Goal: Information Seeking & Learning: Check status

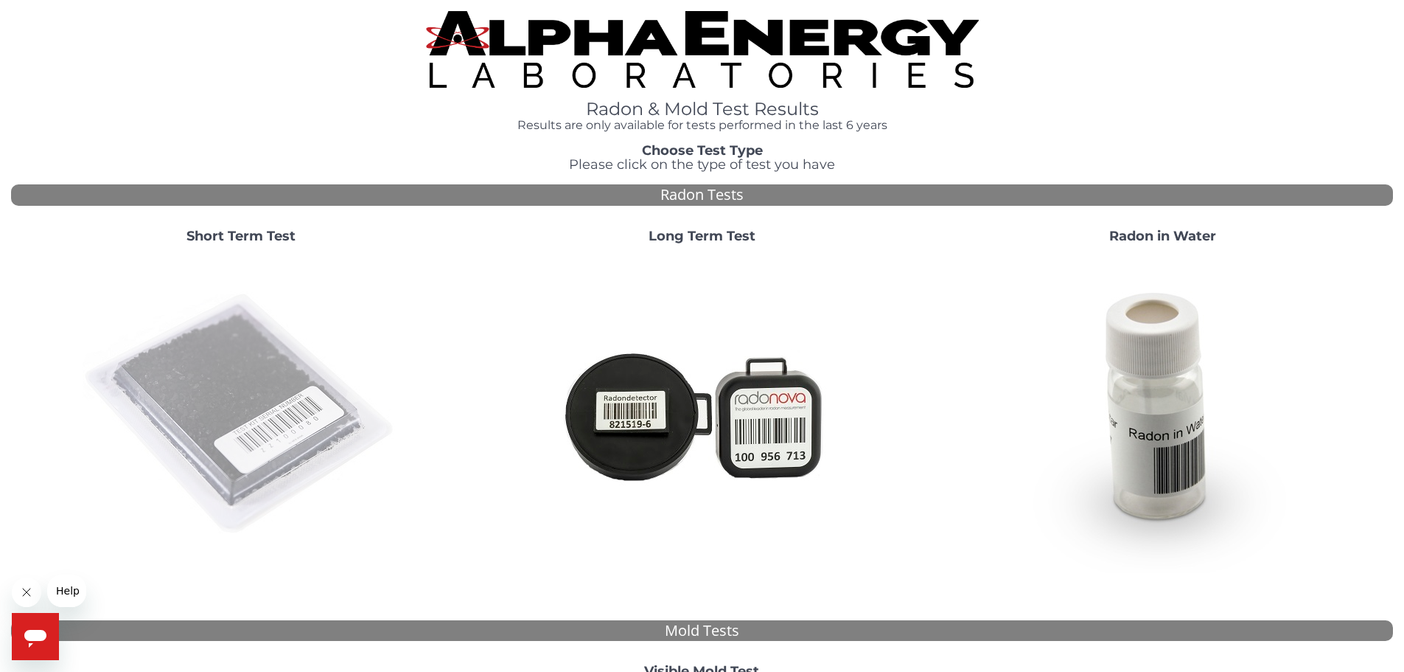
click at [264, 396] on img at bounding box center [241, 414] width 317 height 317
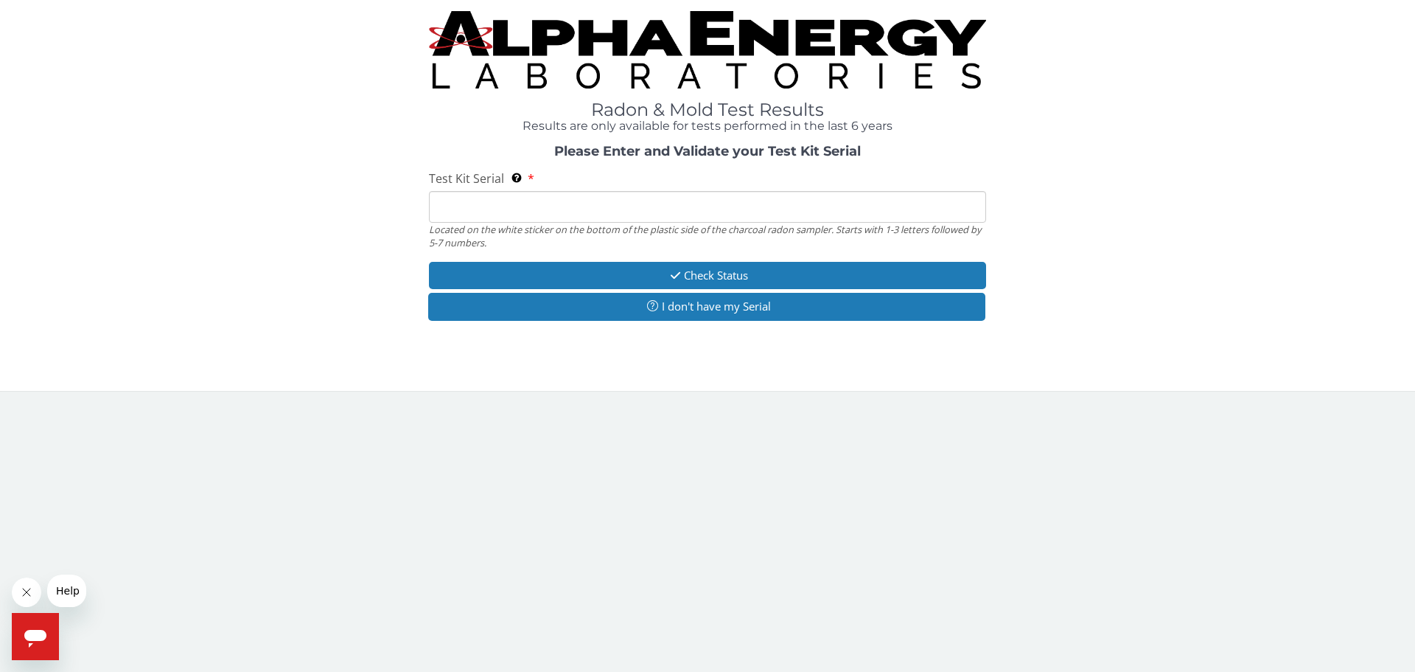
drag, startPoint x: 484, startPoint y: 216, endPoint x: 493, endPoint y: 218, distance: 9.8
click at [484, 216] on input "Test Kit Serial Located on the white sticker on the bottom of the plastic side …" at bounding box center [707, 207] width 557 height 32
paste input "AA558389"
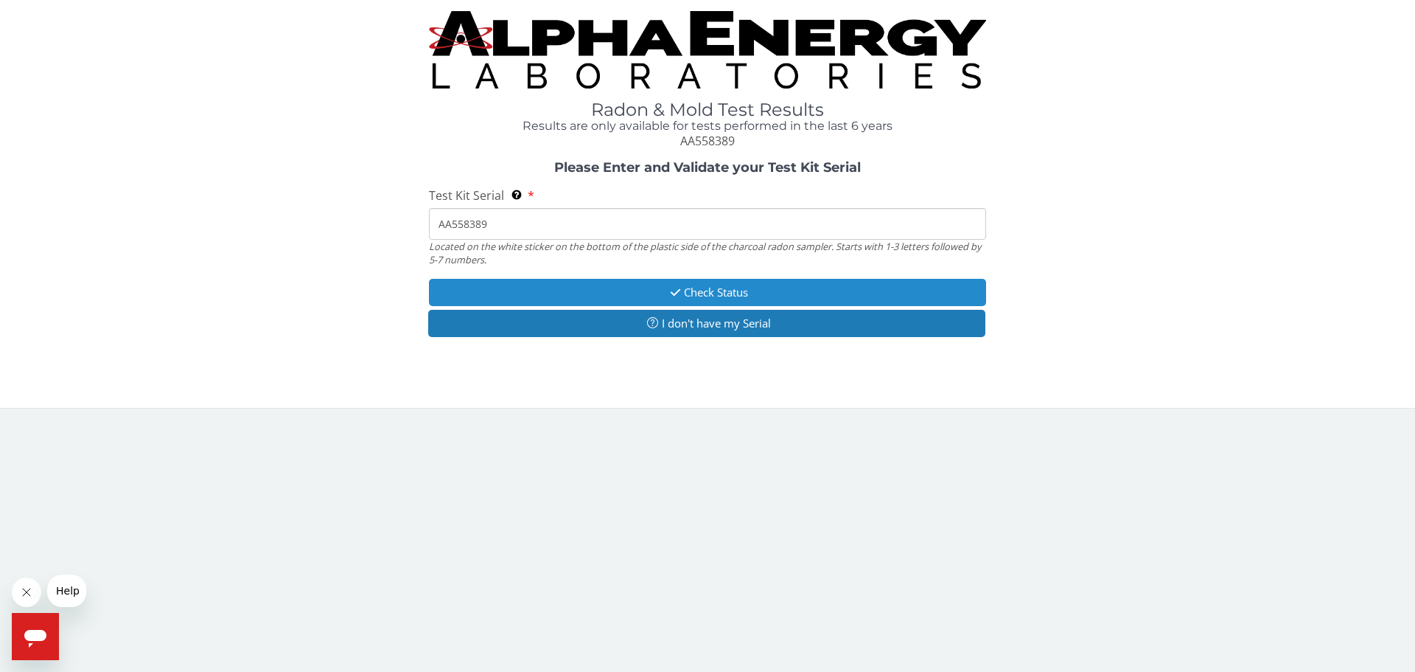
type input "AA558389"
click at [702, 285] on button "Check Status" at bounding box center [707, 292] width 557 height 27
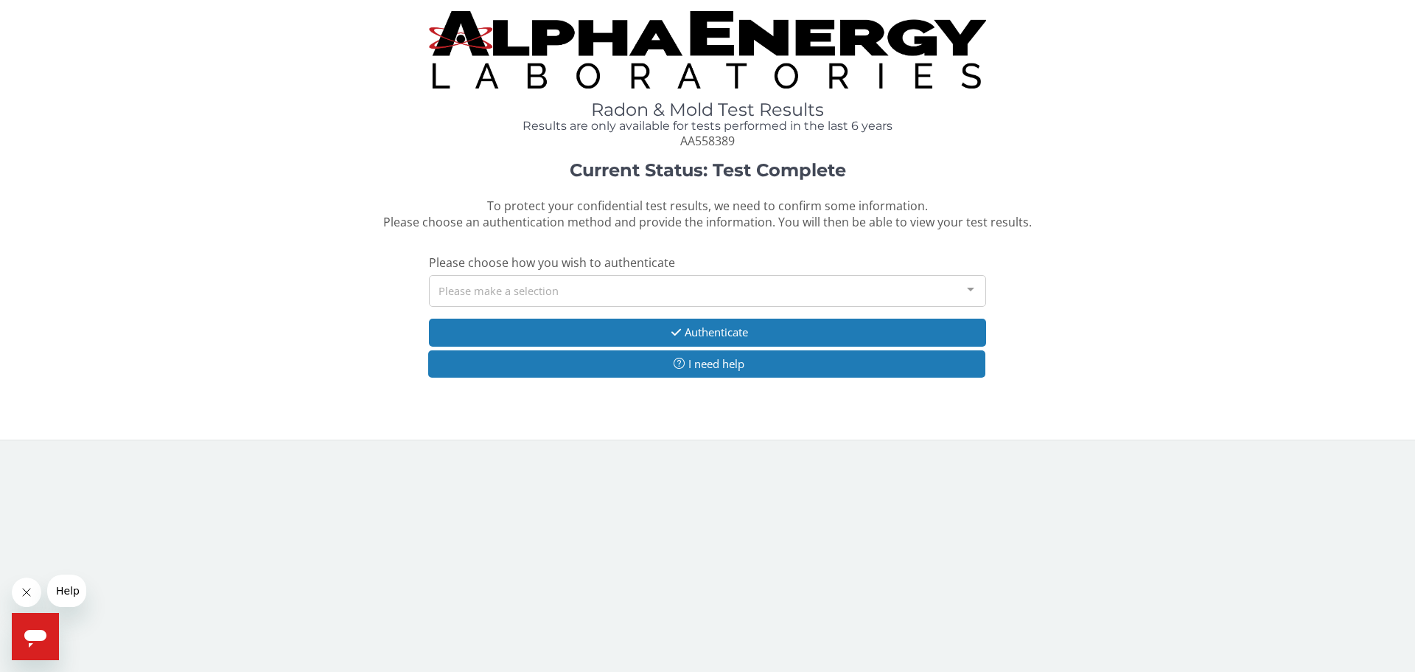
click at [512, 302] on div "Please make a selection" at bounding box center [707, 291] width 557 height 32
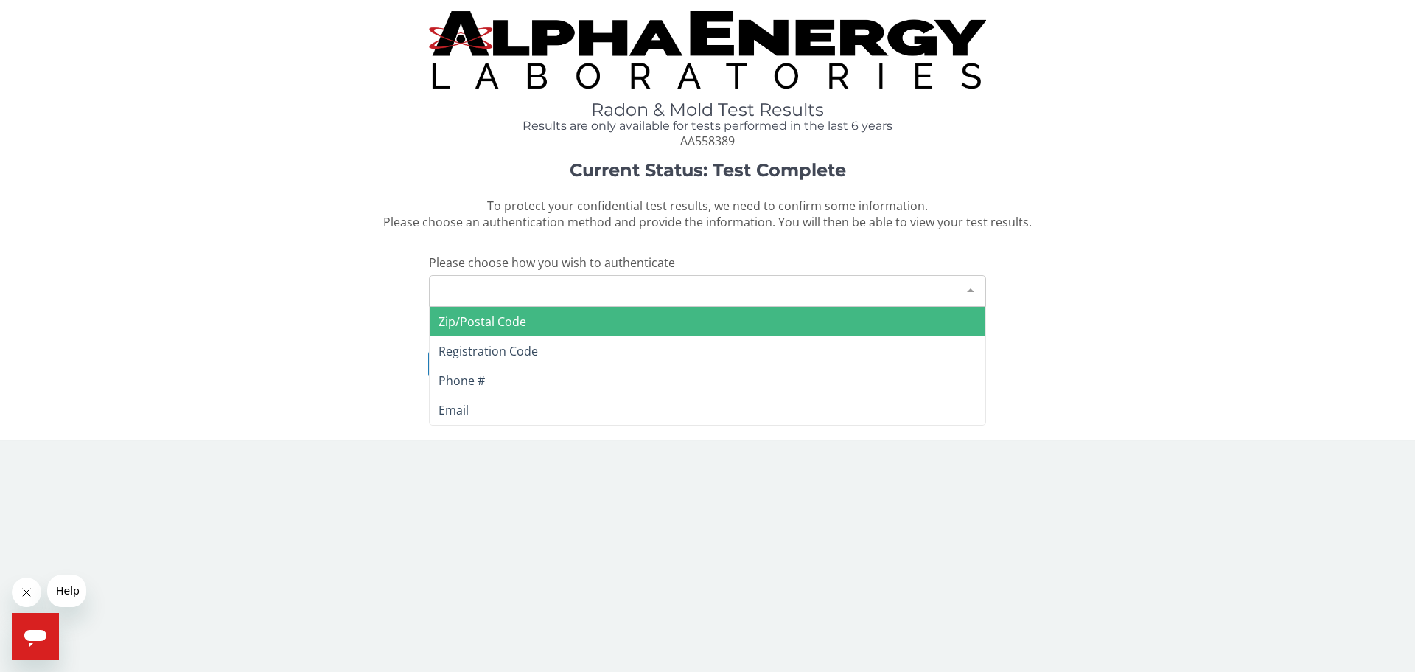
click at [510, 332] on span "Zip/Postal Code" at bounding box center [708, 321] width 556 height 29
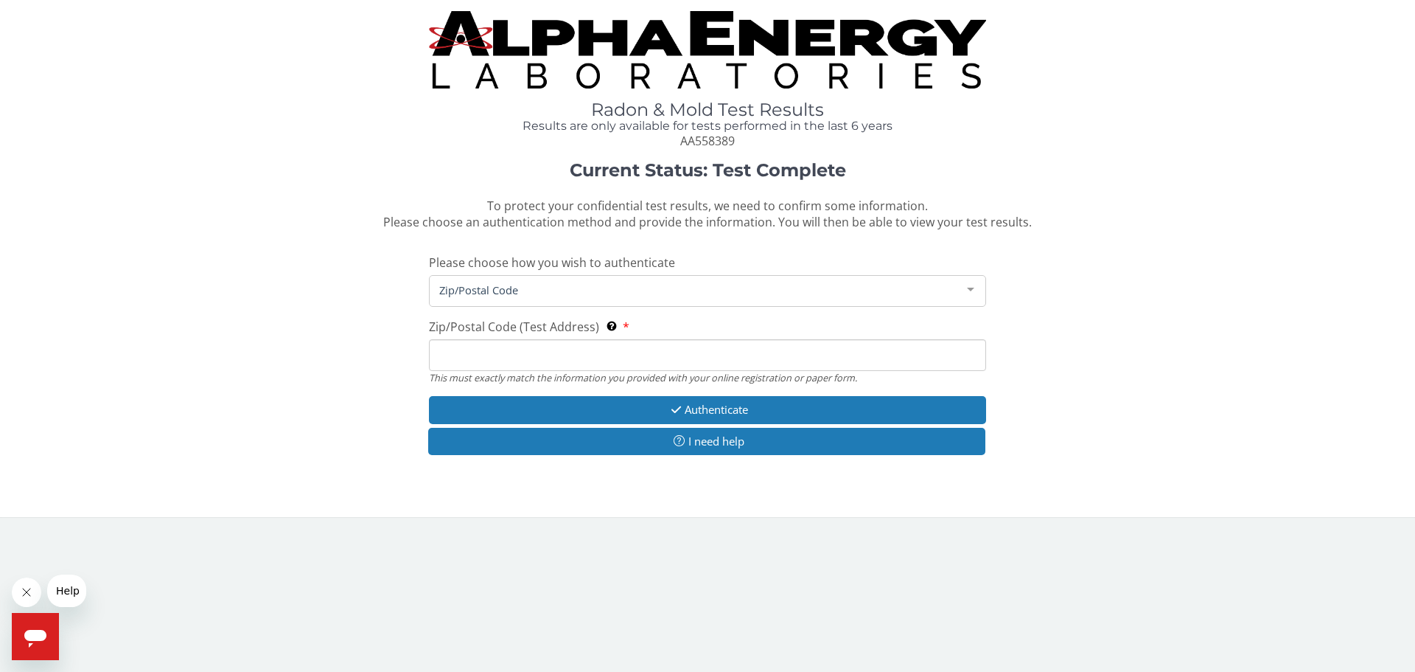
click at [532, 347] on input "Zip/Postal Code (Test Address) This must exactly match the information you prov…" at bounding box center [707, 355] width 557 height 32
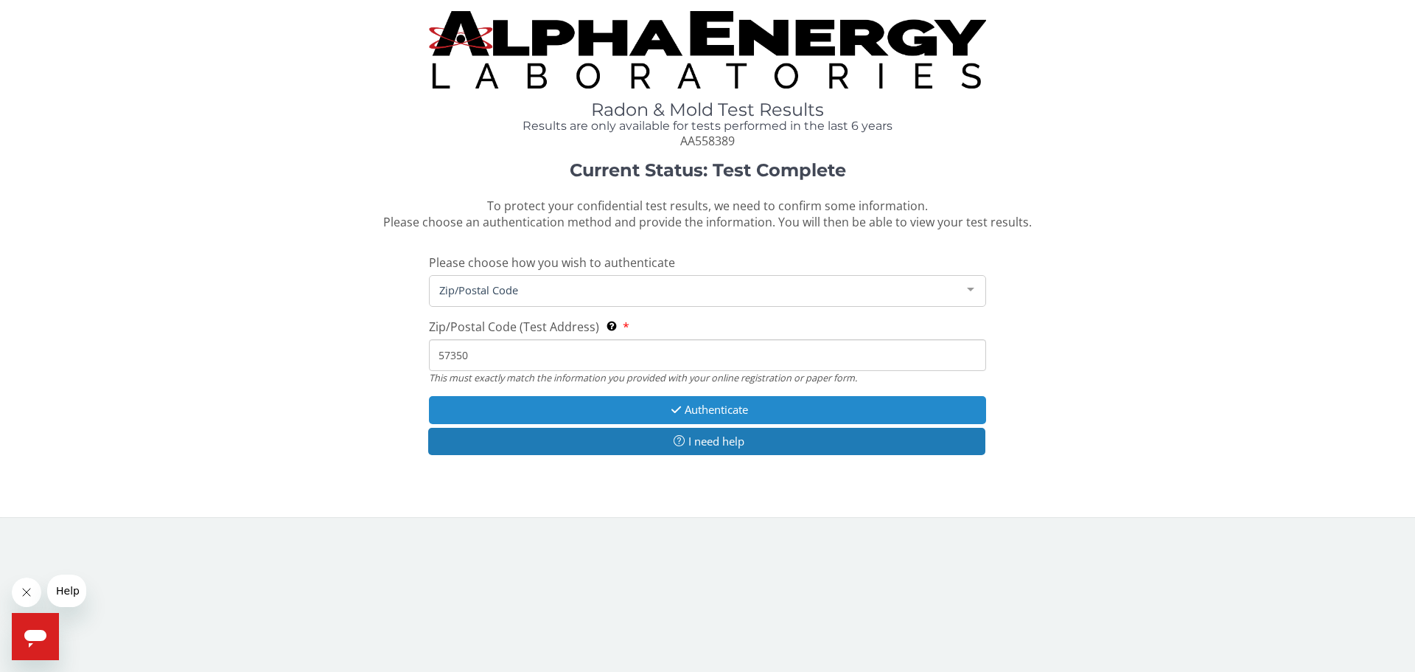
type input "57350"
click at [714, 410] on button "Authenticate" at bounding box center [707, 409] width 557 height 27
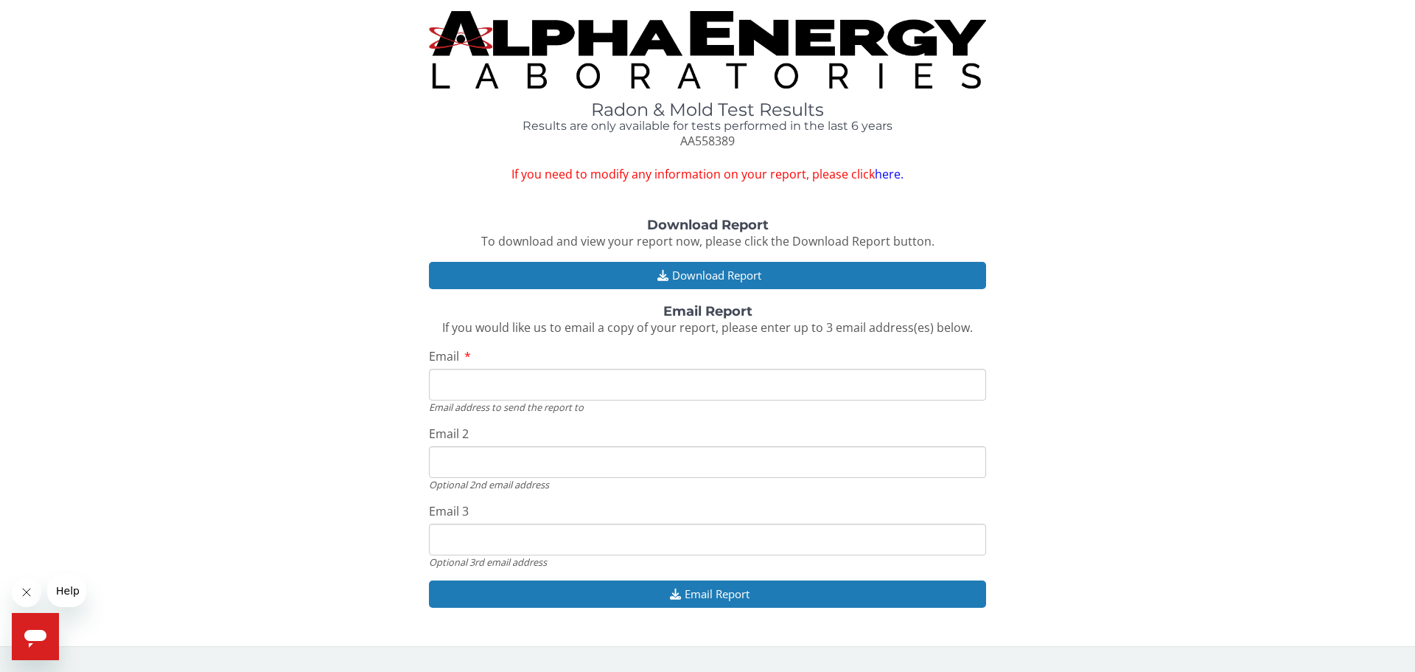
click at [877, 178] on link "here." at bounding box center [889, 174] width 29 height 16
